Goal: Find specific page/section: Find specific page/section

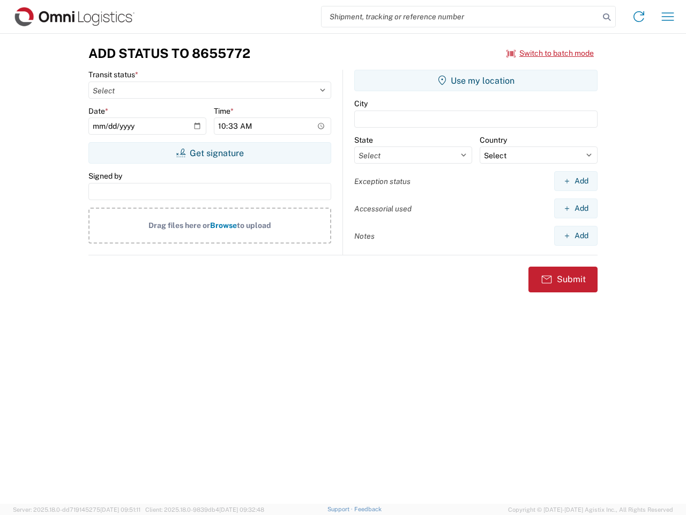
click at [461, 17] on input "search" at bounding box center [461, 16] width 278 height 20
click at [607, 17] on icon at bounding box center [606, 17] width 15 height 15
click at [639, 17] on icon at bounding box center [639, 16] width 17 height 17
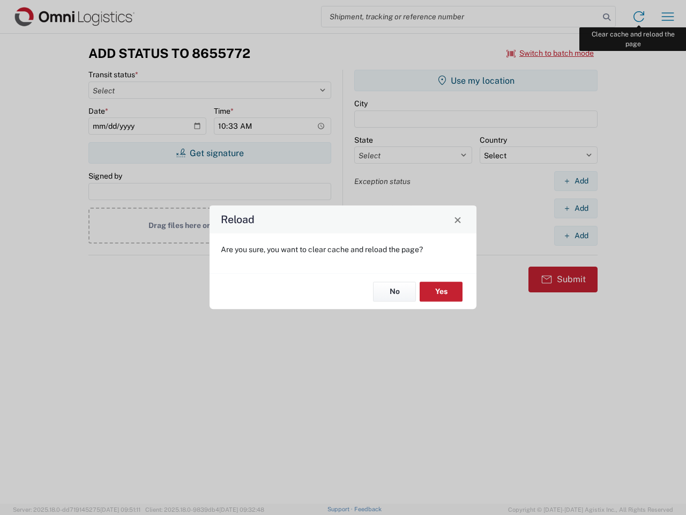
click at [668, 17] on div "Reload Are you sure, you want to clear cache and reload the page? No Yes" at bounding box center [343, 257] width 686 height 515
click at [551, 53] on div "Reload Are you sure, you want to clear cache and reload the page? No Yes" at bounding box center [343, 257] width 686 height 515
click at [210, 153] on div "Reload Are you sure, you want to clear cache and reload the page? No Yes" at bounding box center [343, 257] width 686 height 515
click at [476, 80] on div "Reload Are you sure, you want to clear cache and reload the page? No Yes" at bounding box center [343, 257] width 686 height 515
click at [576, 181] on div "Reload Are you sure, you want to clear cache and reload the page? No Yes" at bounding box center [343, 257] width 686 height 515
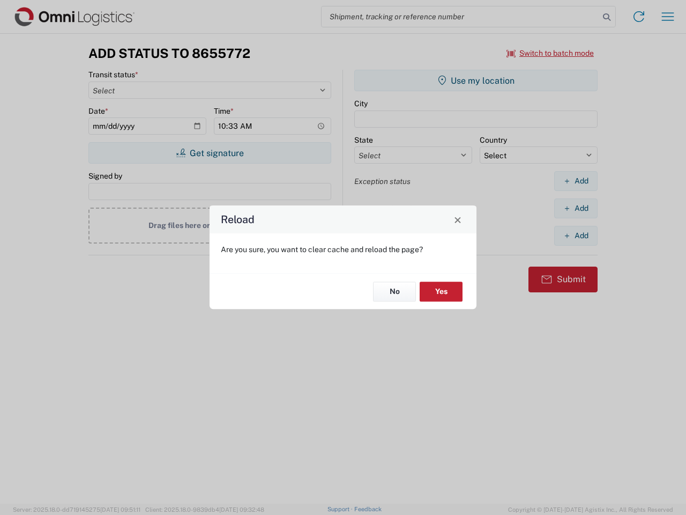
click at [576, 208] on div "Reload Are you sure, you want to clear cache and reload the page? No Yes" at bounding box center [343, 257] width 686 height 515
click at [576, 235] on div "Reload Are you sure, you want to clear cache and reload the page? No Yes" at bounding box center [343, 257] width 686 height 515
